Goal: Transaction & Acquisition: Book appointment/travel/reservation

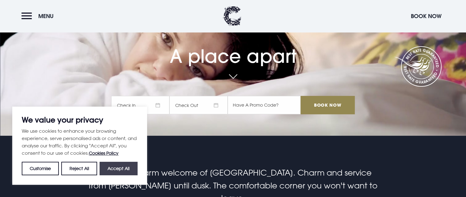
click at [118, 169] on button "Accept All" at bounding box center [119, 168] width 38 height 13
checkbox input "true"
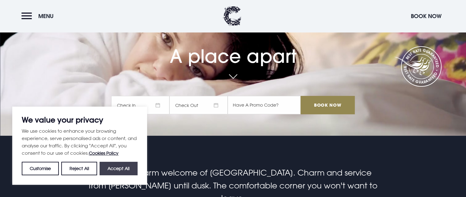
checkbox input "true"
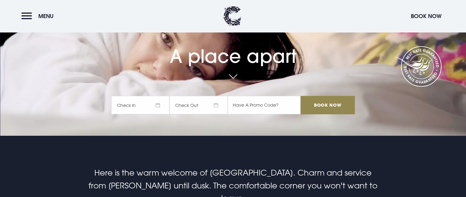
click at [161, 105] on span "Check In" at bounding box center [140, 105] width 58 height 18
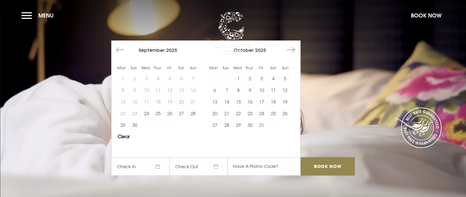
click at [293, 49] on button "Move forward to switch to the next month." at bounding box center [291, 50] width 12 height 12
click at [289, 78] on button "2" at bounding box center [285, 79] width 12 height 12
click at [216, 90] on button "3" at bounding box center [215, 90] width 12 height 12
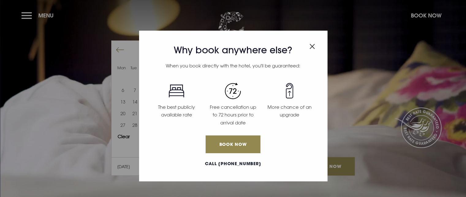
click at [312, 48] on img "Close modal" at bounding box center [313, 46] width 6 height 5
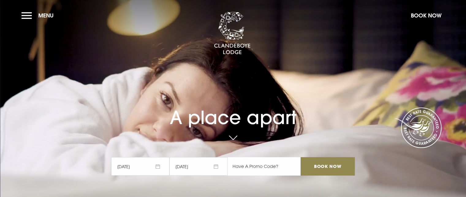
click at [238, 166] on input "text" at bounding box center [264, 166] width 73 height 18
paste input "RORY20"
type input "RORY20"
click at [323, 165] on input "Book Now" at bounding box center [328, 166] width 54 height 18
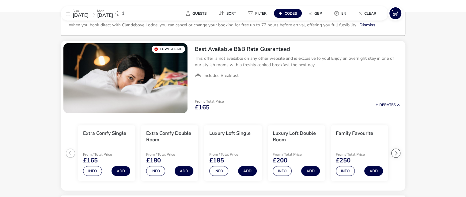
scroll to position [41, 0]
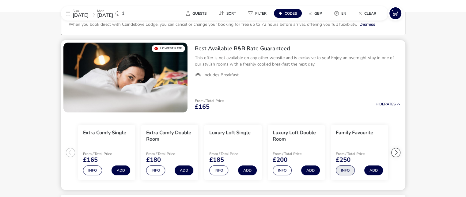
click at [344, 169] on button "Info" at bounding box center [345, 171] width 19 height 10
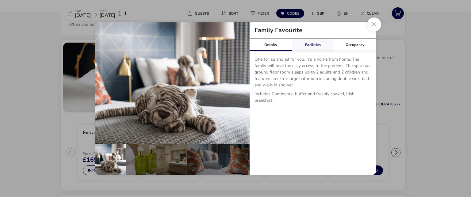
click at [313, 43] on div "Facilities" at bounding box center [312, 45] width 42 height 12
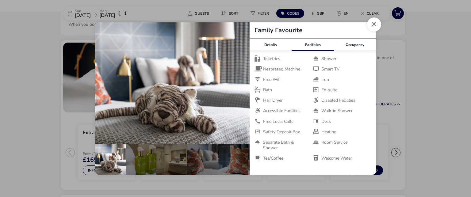
click at [378, 27] on button "Close dialog" at bounding box center [374, 24] width 14 height 14
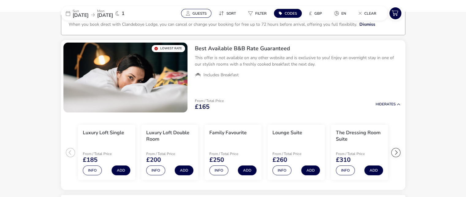
click at [197, 12] on span "Guests" at bounding box center [199, 13] width 14 height 5
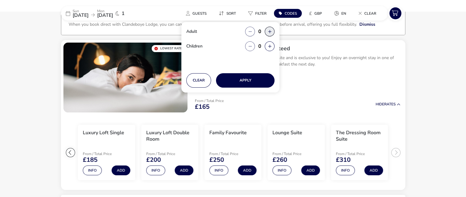
click at [268, 32] on button "button" at bounding box center [270, 32] width 10 height 10
type input "2"
click at [269, 32] on span "button" at bounding box center [269, 32] width 0 height 0
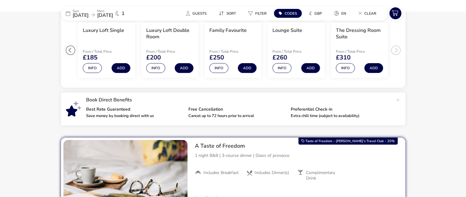
scroll to position [174, 0]
